Goal: Task Accomplishment & Management: Use online tool/utility

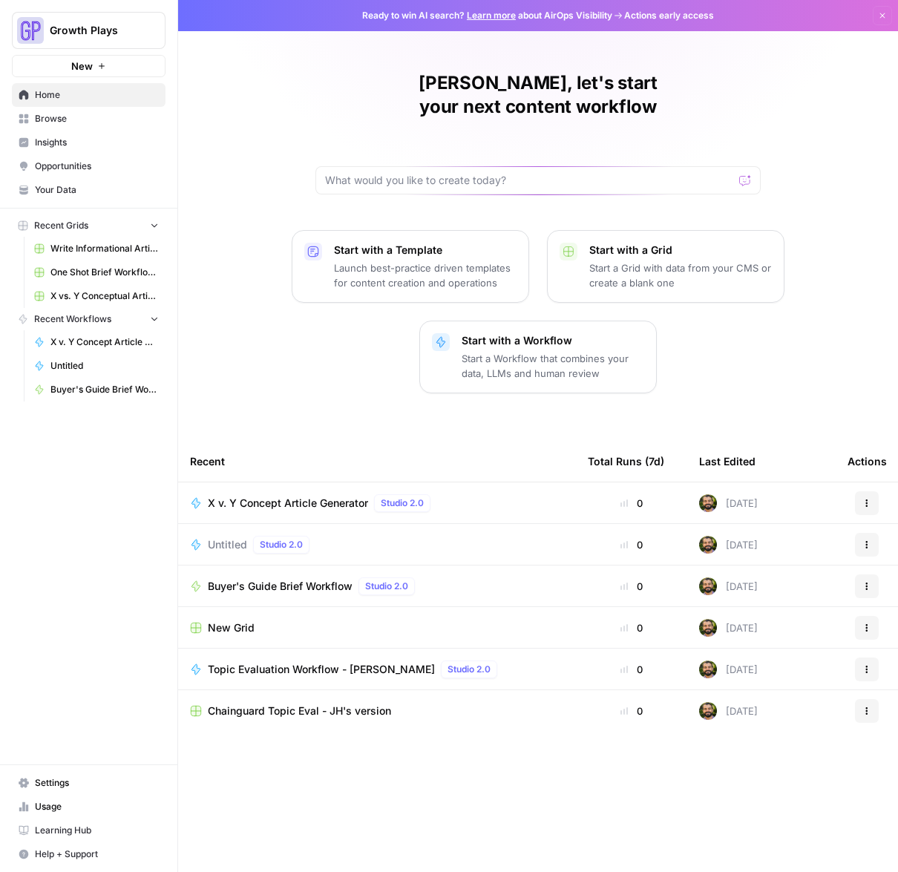
click at [85, 137] on span "Insights" at bounding box center [97, 142] width 124 height 13
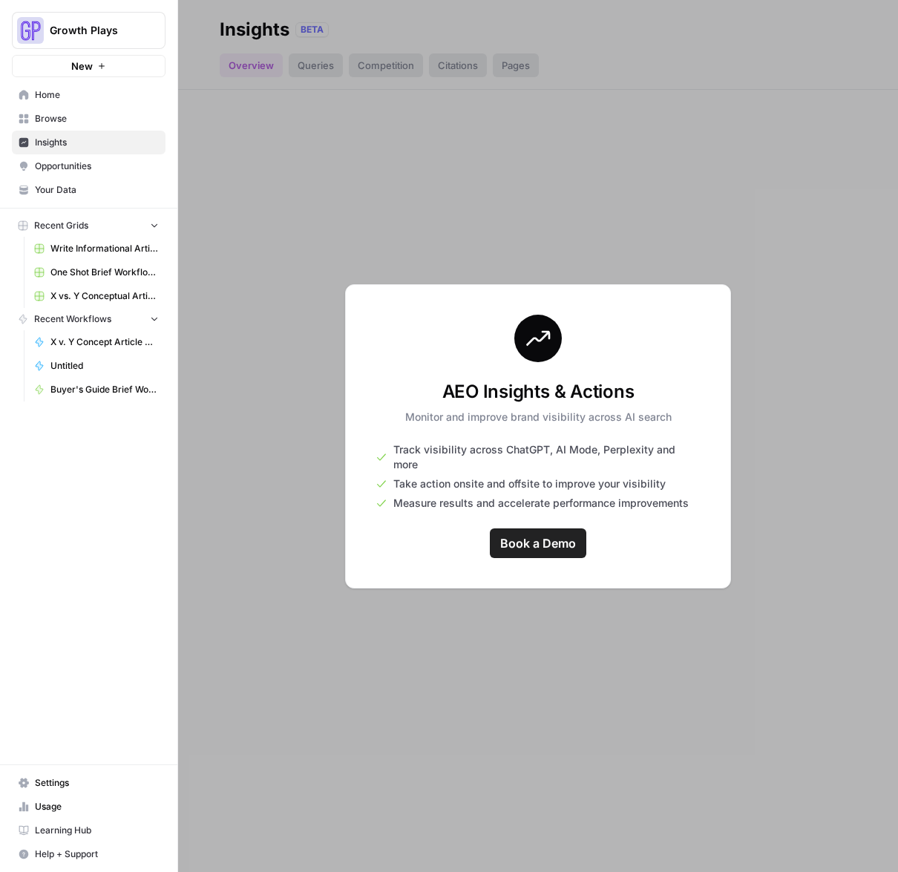
click at [298, 183] on div at bounding box center [538, 436] width 720 height 872
click at [79, 103] on link "Home" at bounding box center [89, 95] width 154 height 24
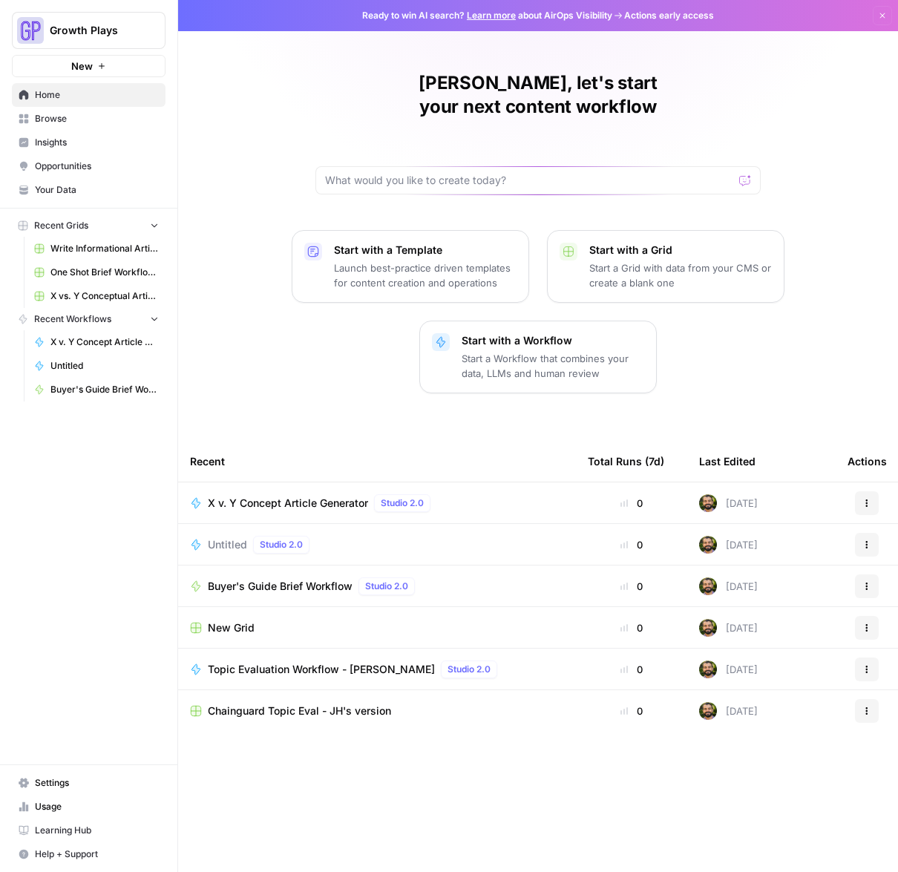
click at [76, 125] on span "Browse" at bounding box center [97, 118] width 124 height 13
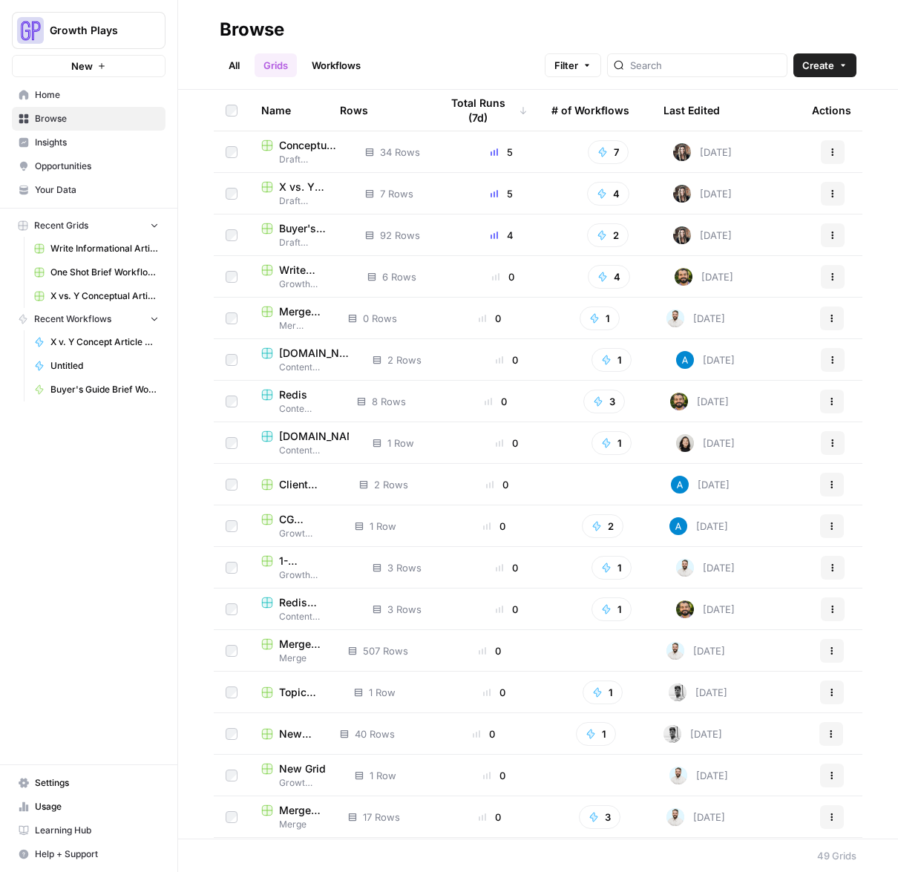
click at [289, 194] on span "Draft Workflows" at bounding box center [301, 200] width 80 height 13
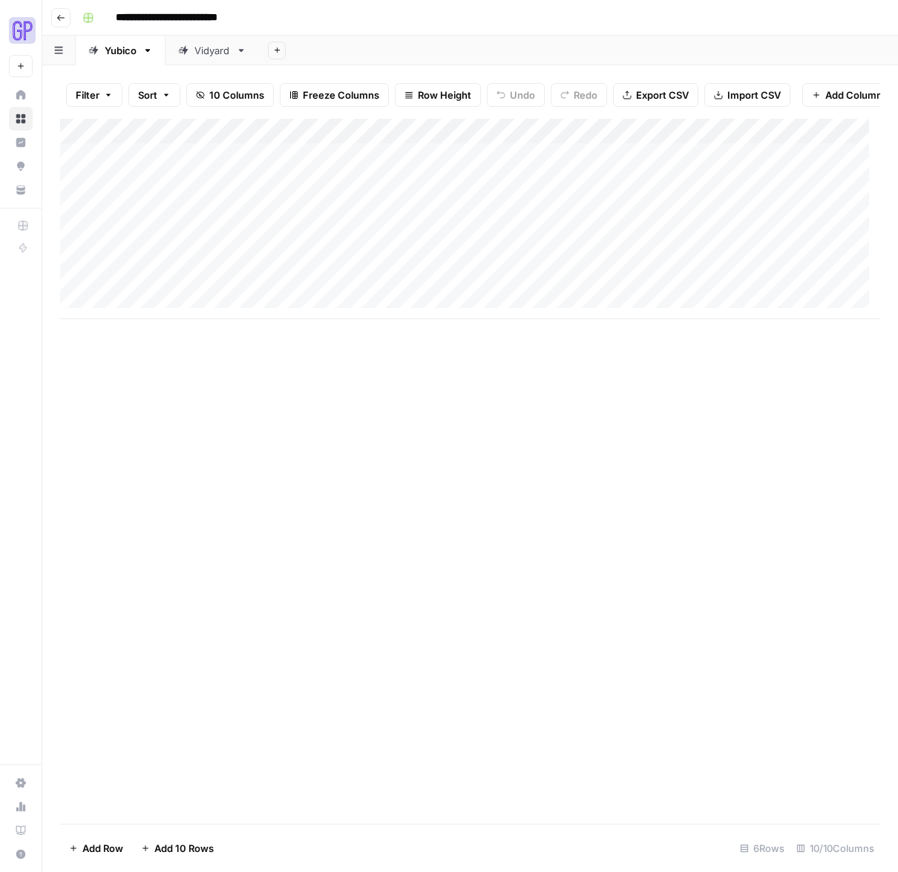
click at [201, 49] on div "Vidyard" at bounding box center [212, 50] width 36 height 15
click at [732, 165] on div "Add Column" at bounding box center [470, 156] width 820 height 74
click at [769, 165] on div "Add Column" at bounding box center [470, 156] width 820 height 74
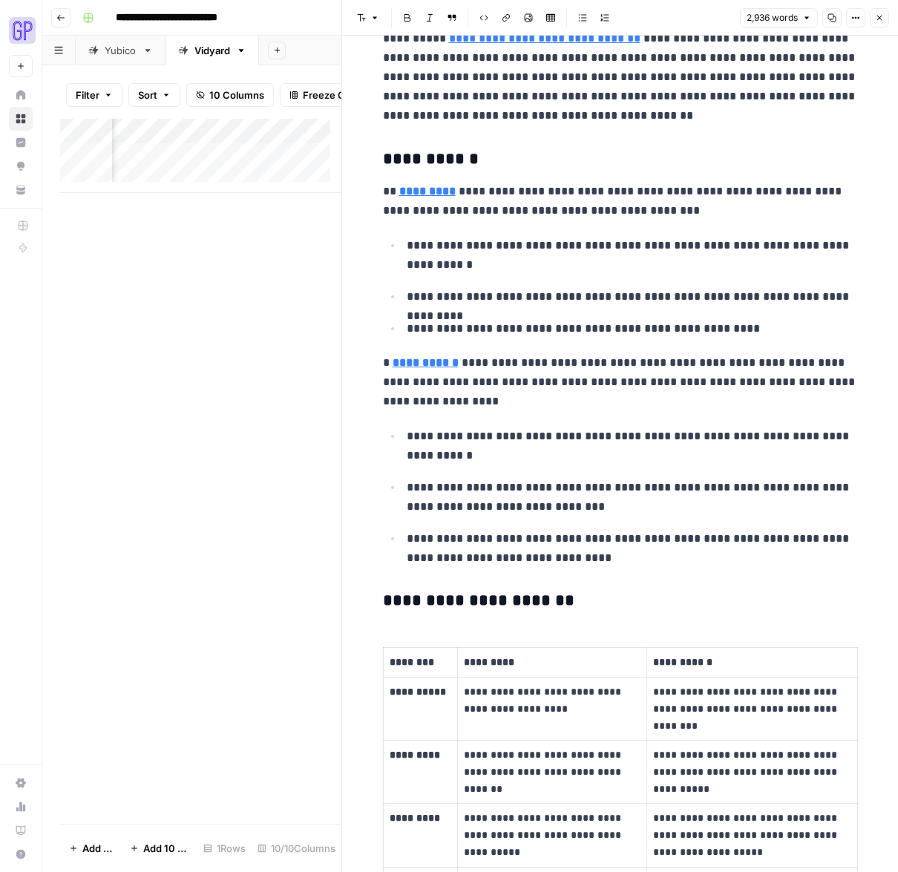
scroll to position [721, 0]
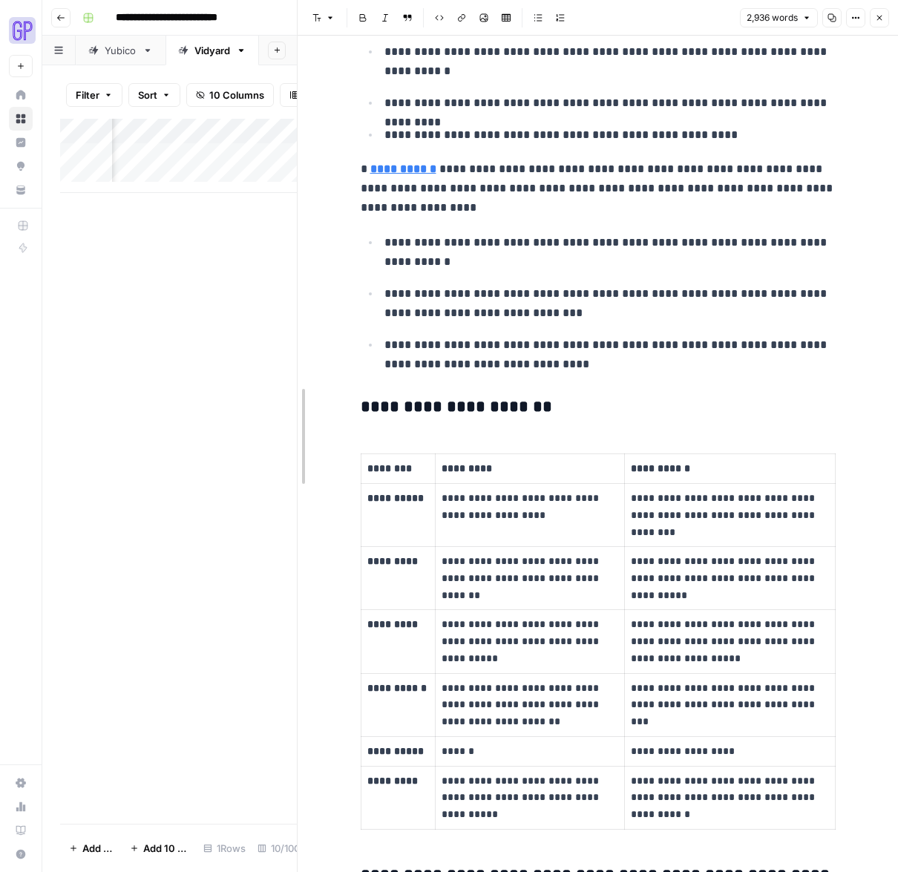
drag, startPoint x: 339, startPoint y: 449, endPoint x: 237, endPoint y: 456, distance: 101.9
click at [237, 456] on body "**********" at bounding box center [449, 436] width 898 height 872
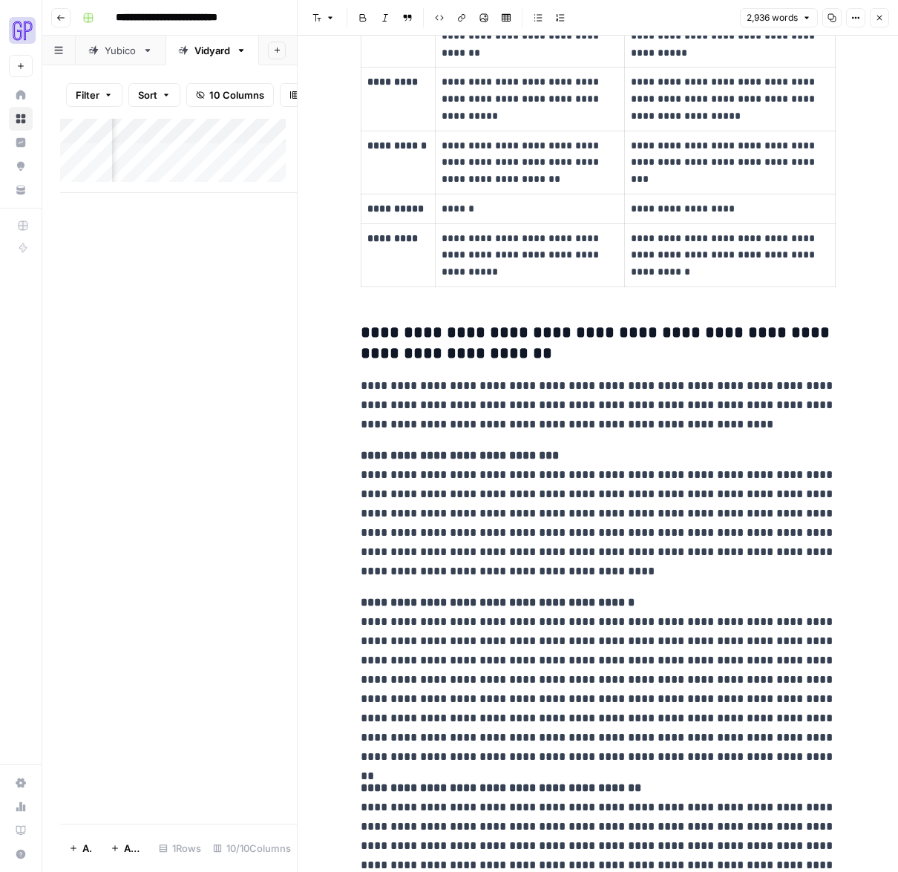
scroll to position [0, 0]
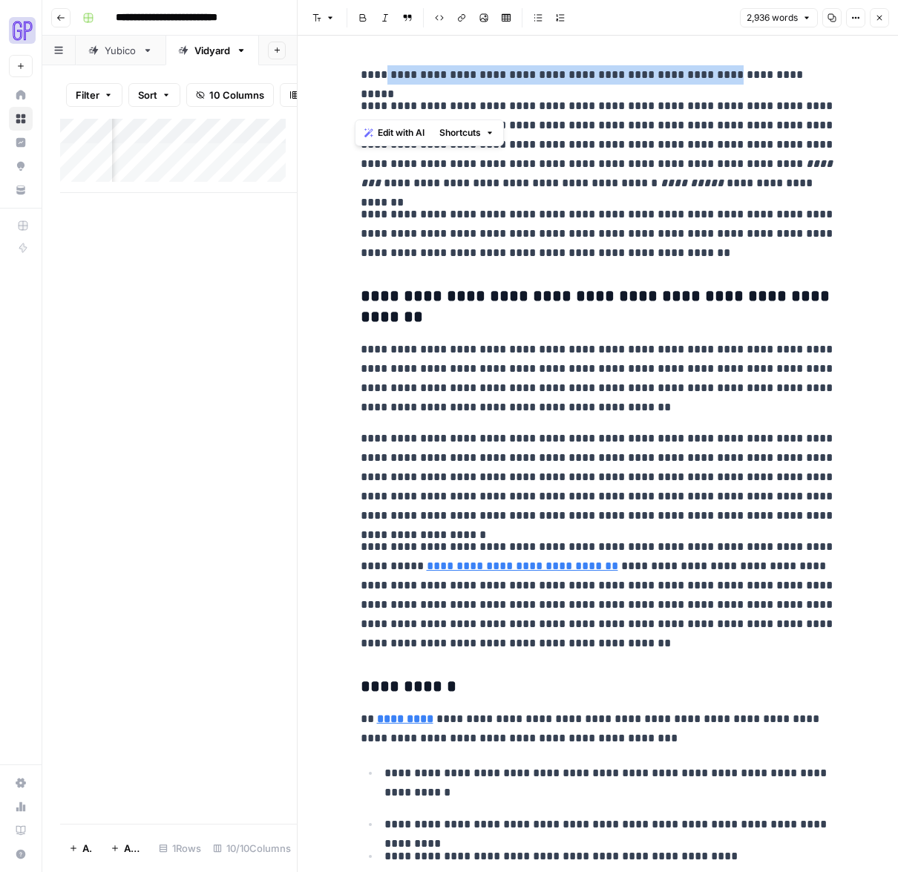
drag, startPoint x: 373, startPoint y: 76, endPoint x: 708, endPoint y: 84, distance: 334.8
click at [708, 84] on p "**********" at bounding box center [598, 74] width 475 height 19
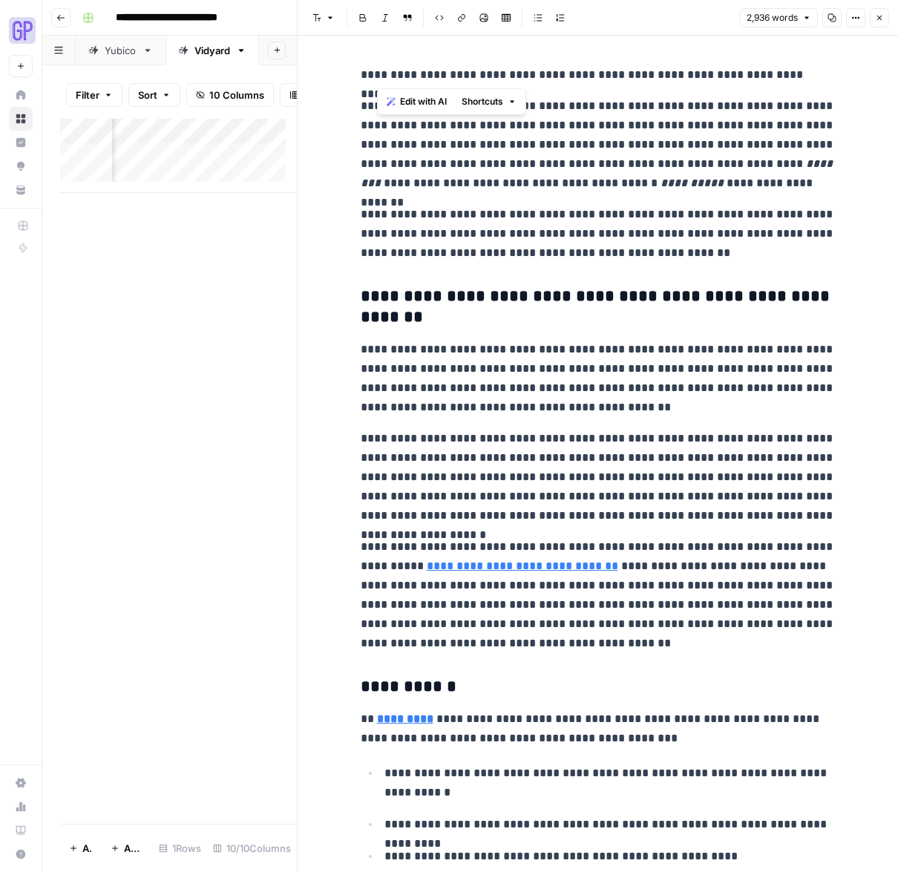
click at [623, 228] on p "**********" at bounding box center [598, 234] width 475 height 58
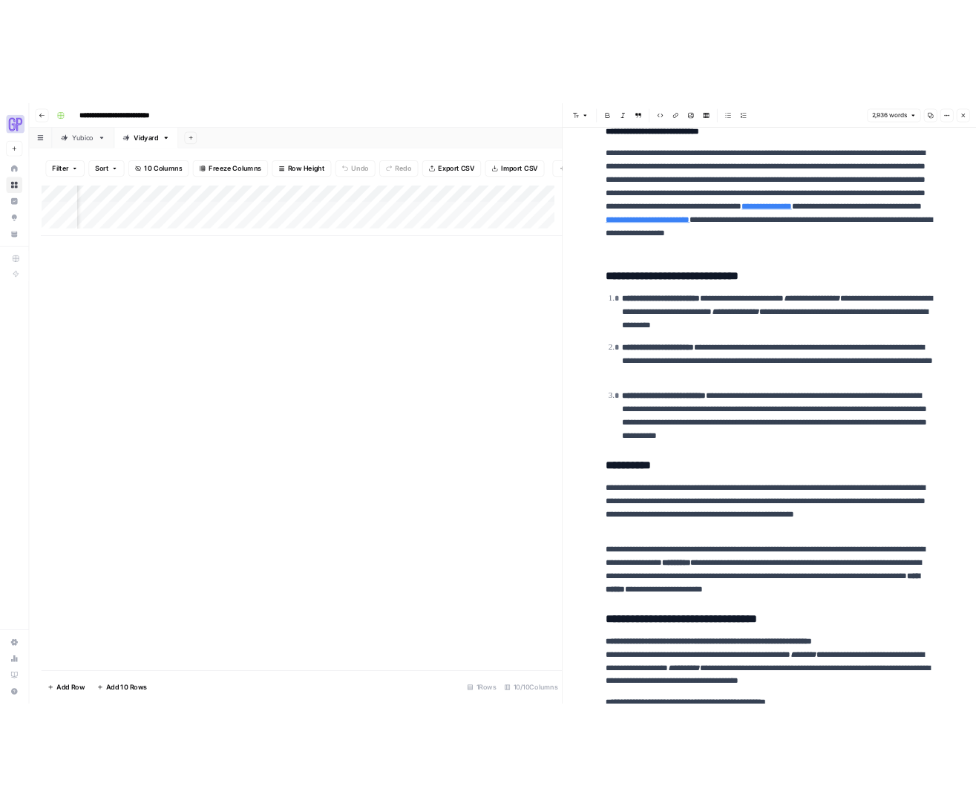
scroll to position [0, 117]
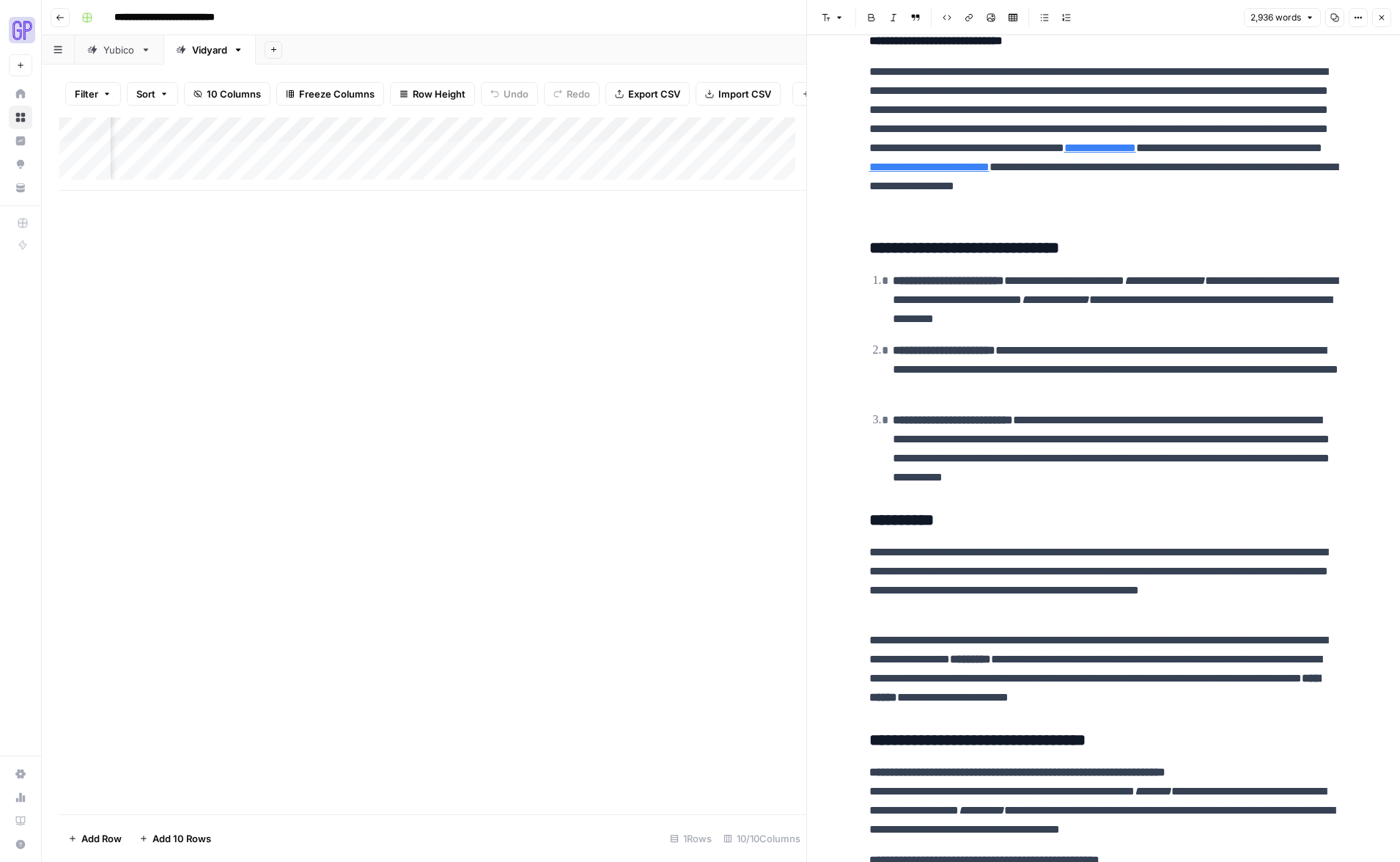
click at [362, 140] on div "Add Column" at bounding box center [433, 154] width 747 height 73
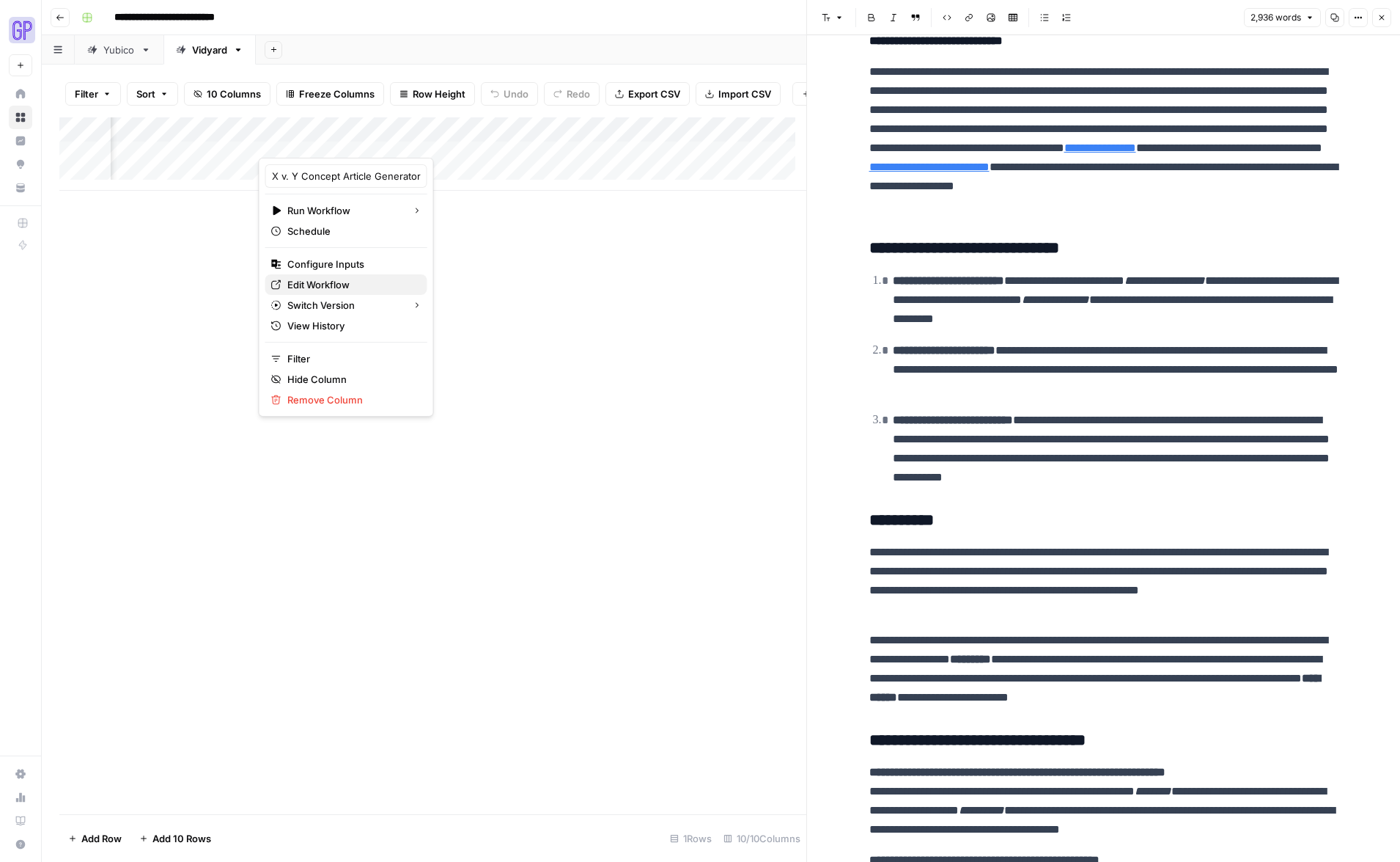
click at [342, 280] on span "Edit Workflow" at bounding box center [352, 284] width 128 height 15
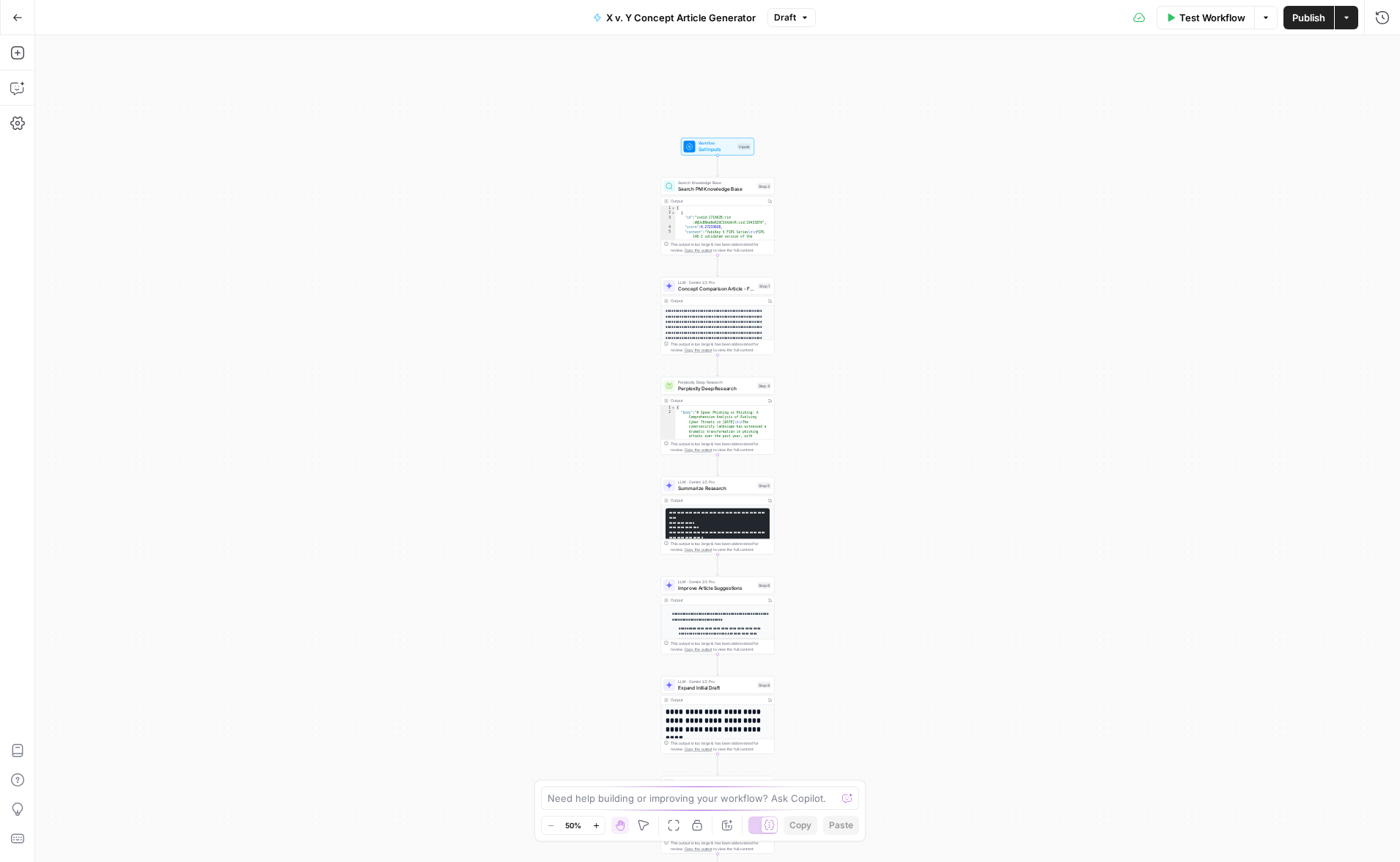
click at [596, 821] on icon "button" at bounding box center [597, 825] width 8 height 8
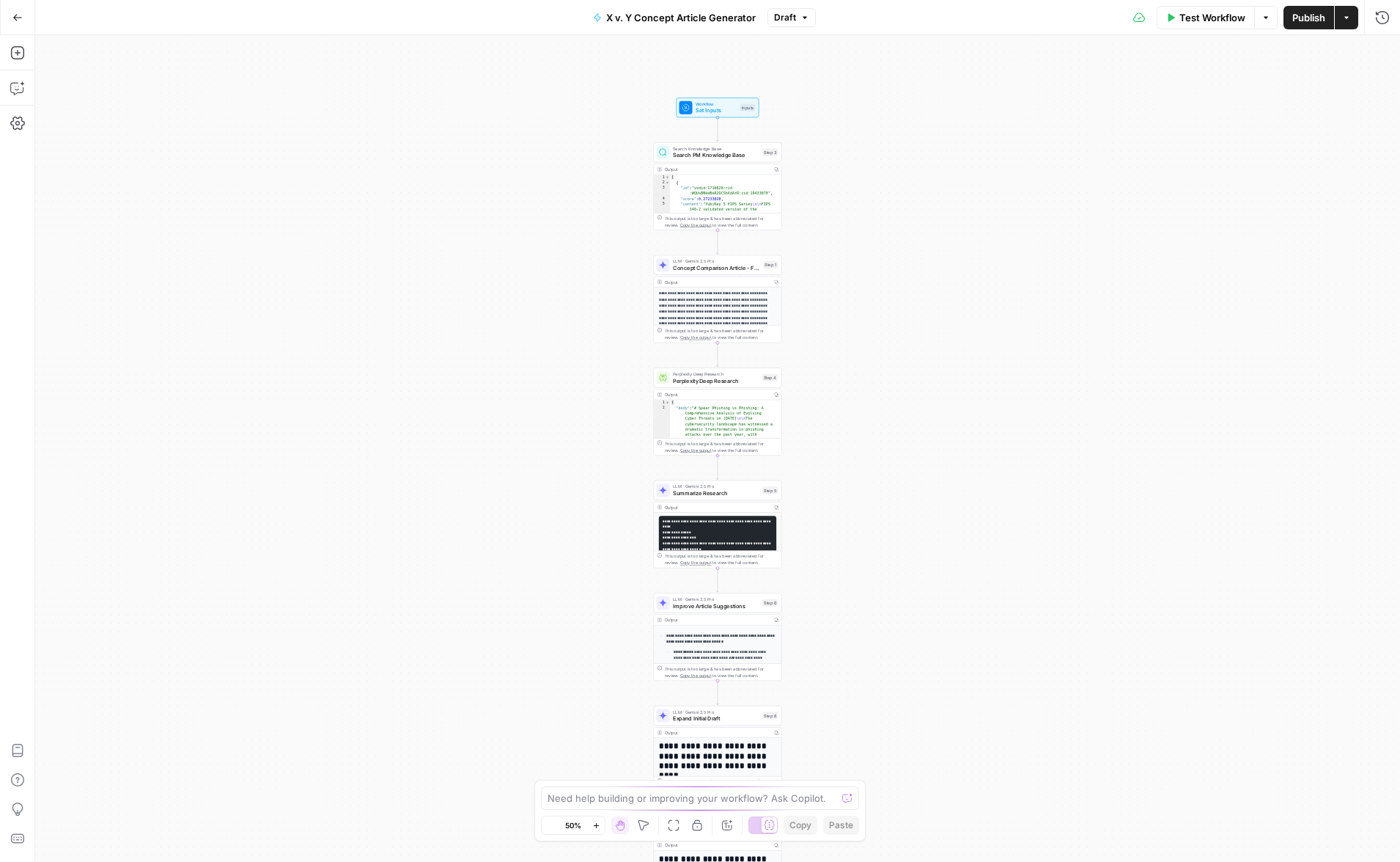
click at [596, 821] on icon "button" at bounding box center [597, 825] width 8 height 8
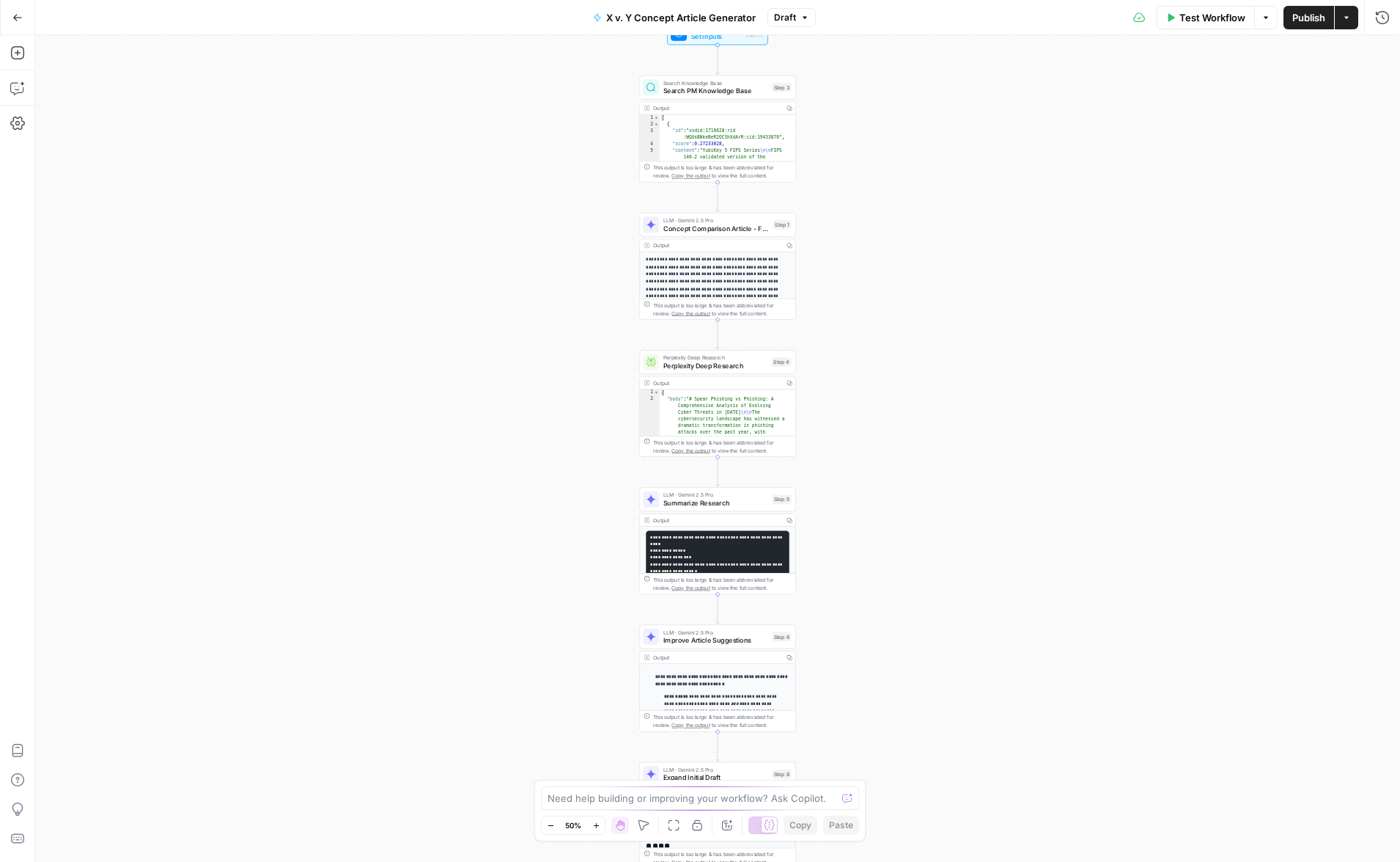
click at [596, 821] on icon "button" at bounding box center [597, 825] width 8 height 8
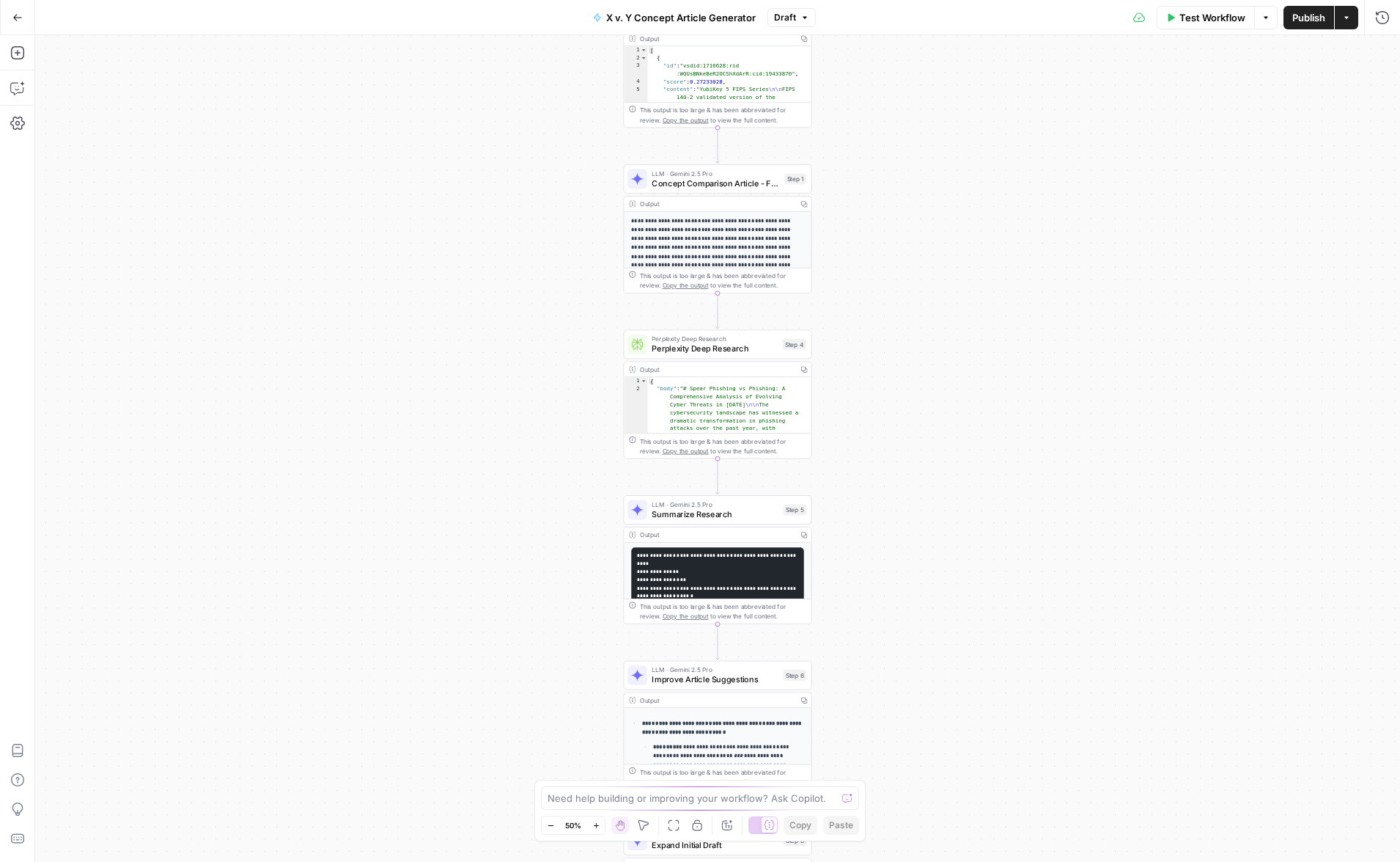
click at [596, 821] on icon "button" at bounding box center [597, 825] width 8 height 8
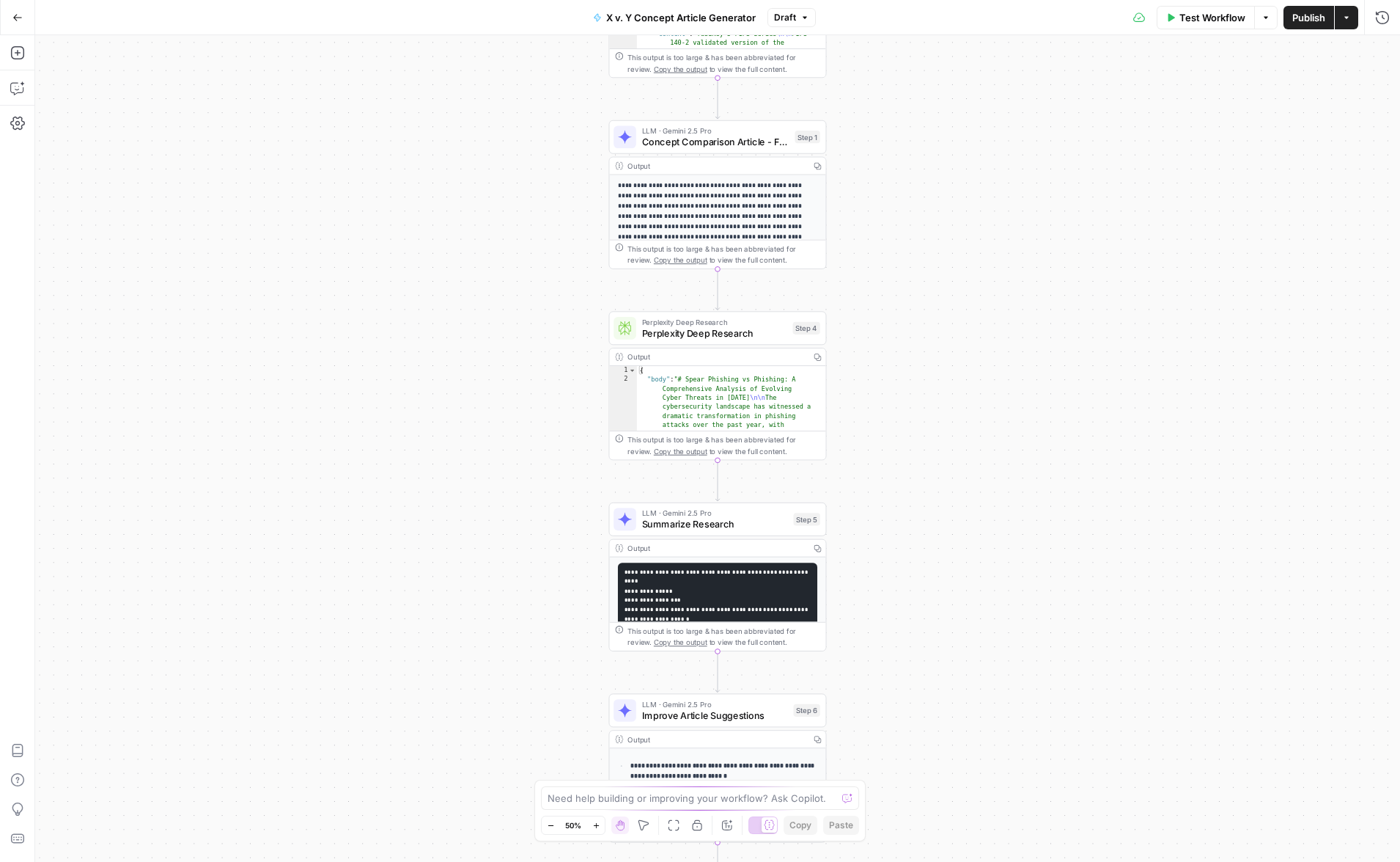
click at [596, 821] on icon "button" at bounding box center [597, 825] width 8 height 8
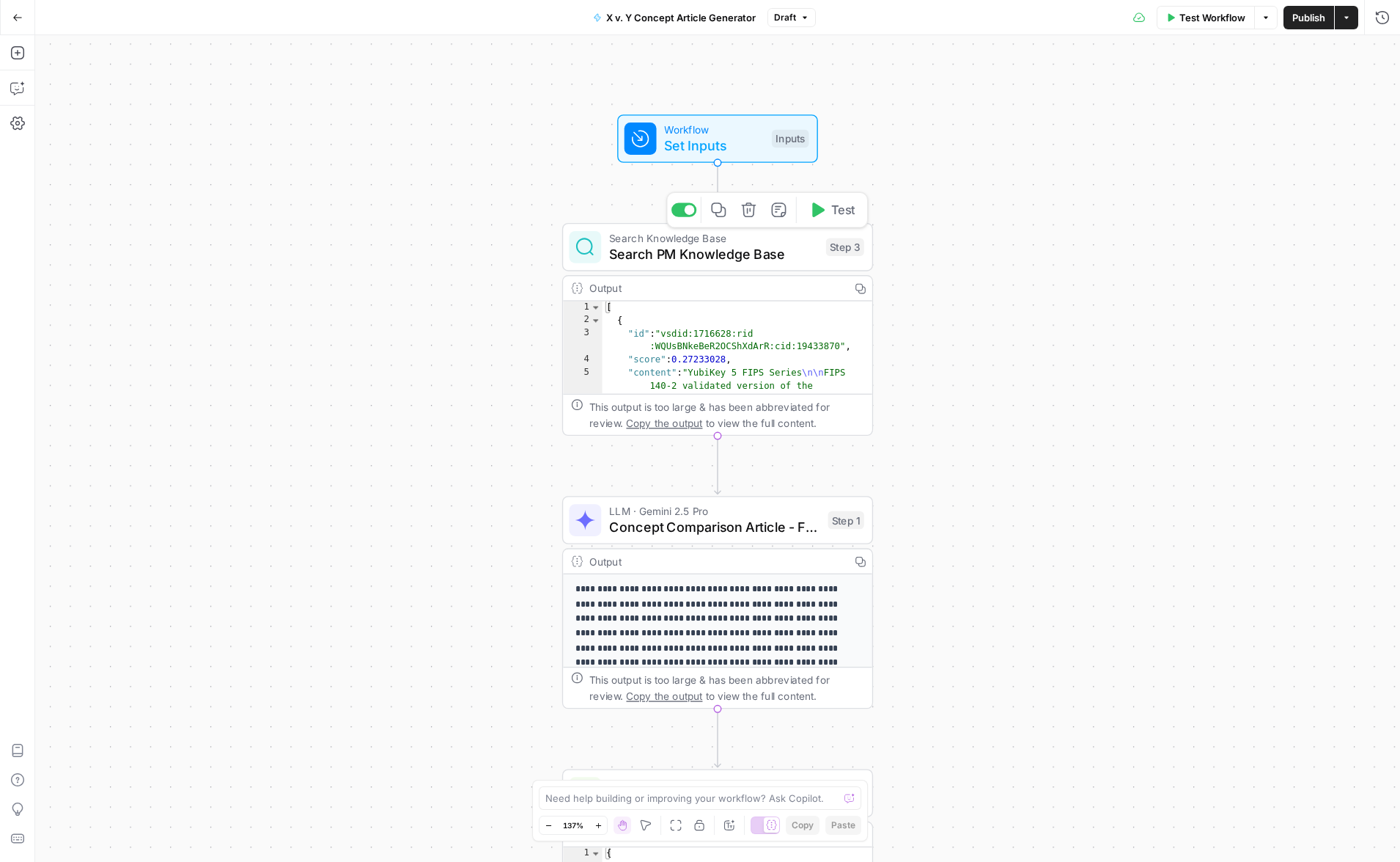
click at [748, 254] on span "Search PM Knowledge Base" at bounding box center [713, 254] width 208 height 20
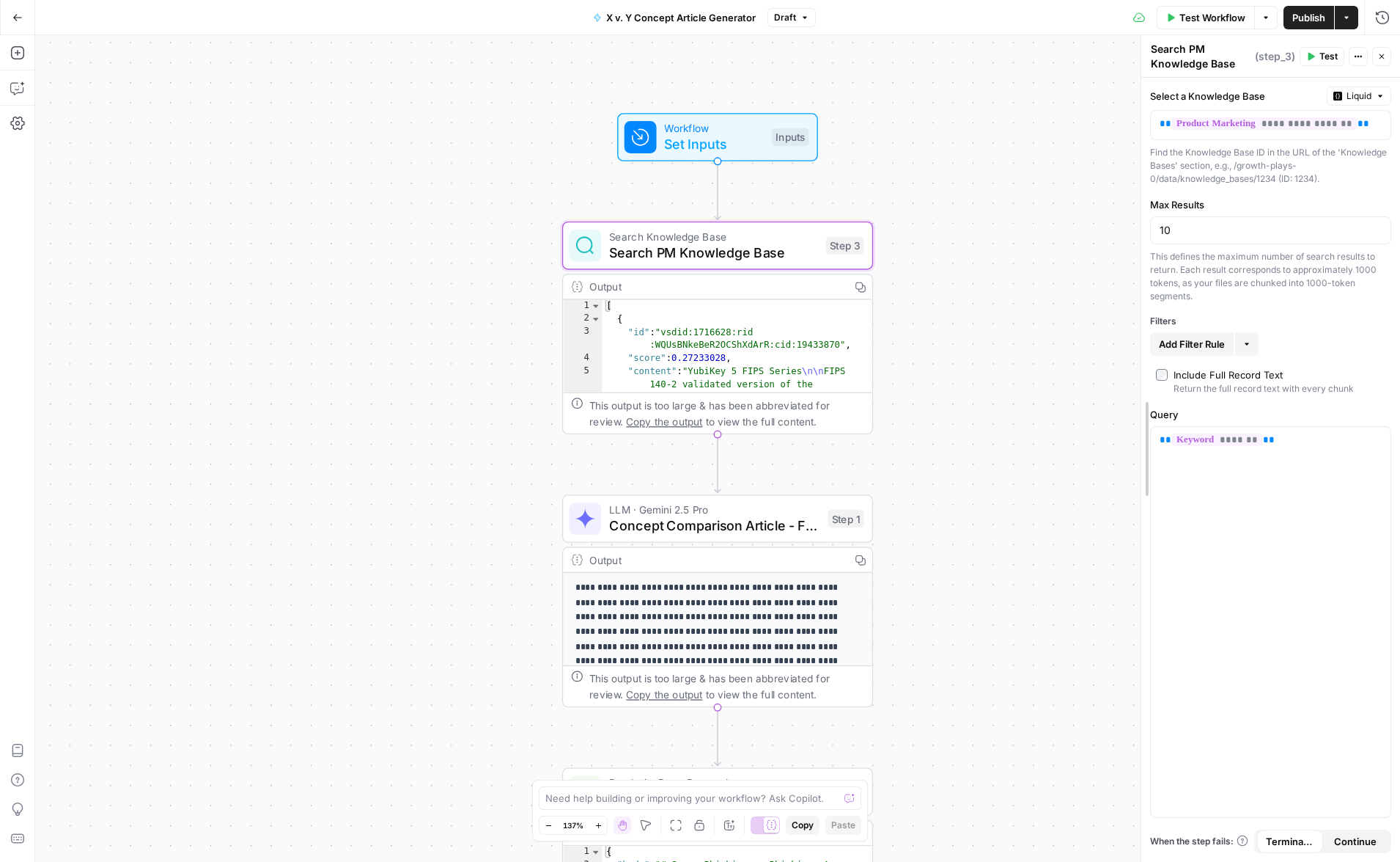
drag, startPoint x: 854, startPoint y: 364, endPoint x: 1137, endPoint y: 337, distance: 284.3
click at [1140, 335] on div at bounding box center [1141, 449] width 15 height 826
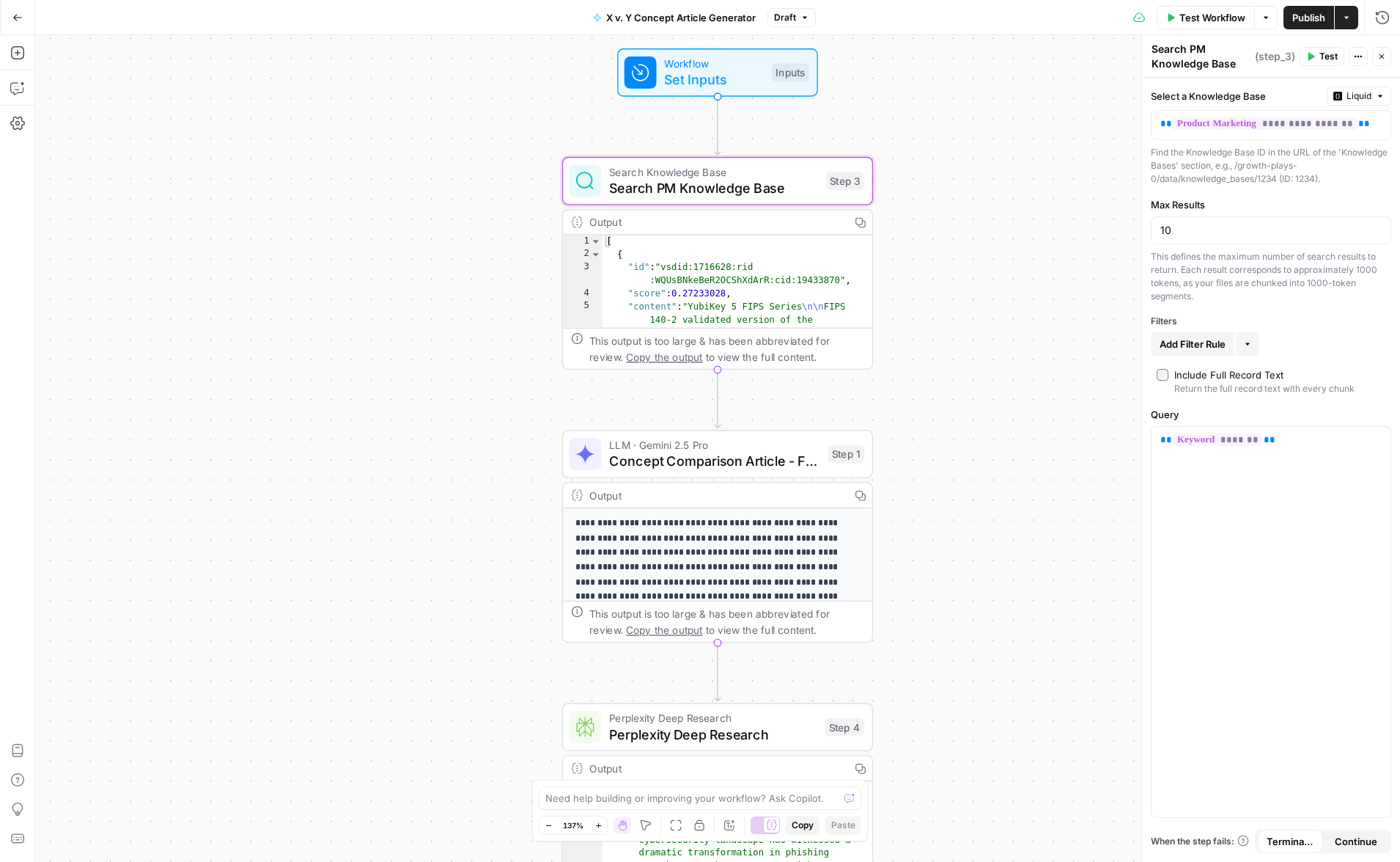
click at [702, 463] on span "Concept Comparison Article - First Draft" at bounding box center [714, 461] width 210 height 20
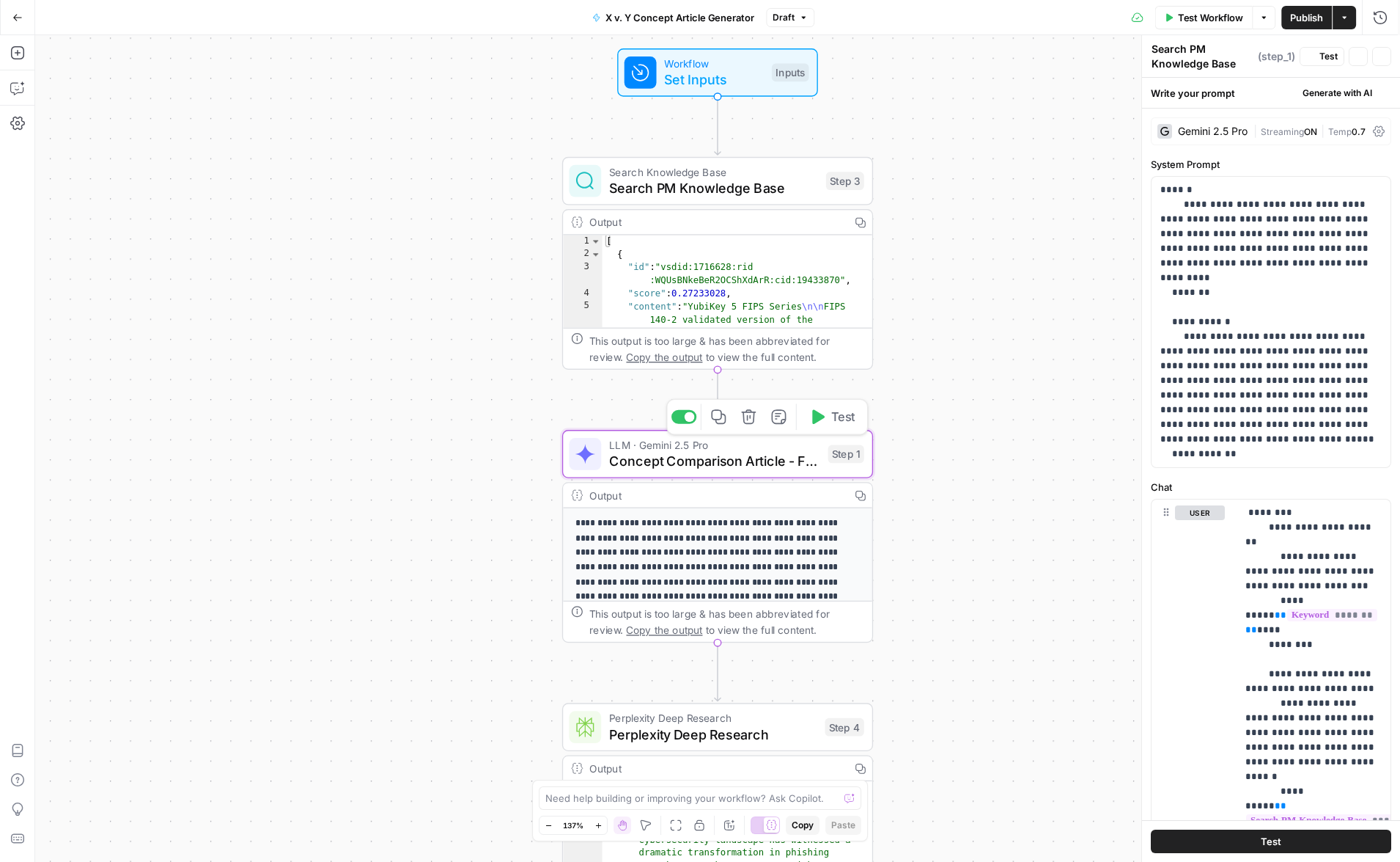
type textarea "Concept Comparison Article - First Draft"
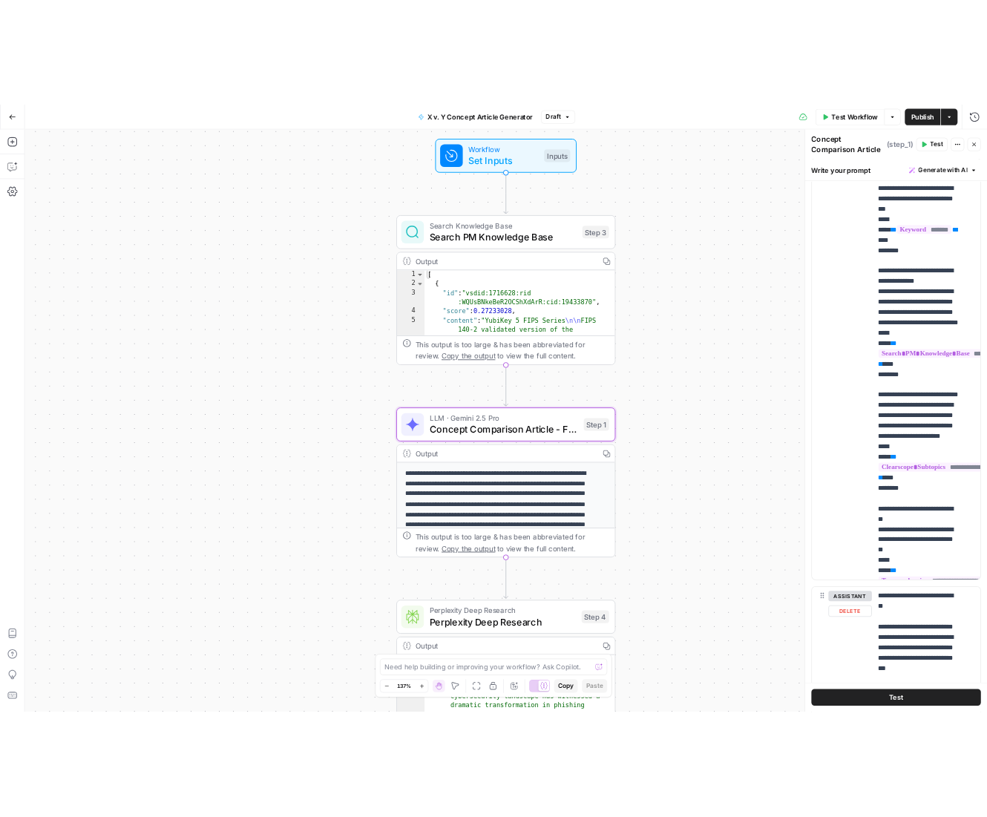
scroll to position [413, 0]
